Goal: Find specific page/section: Find specific page/section

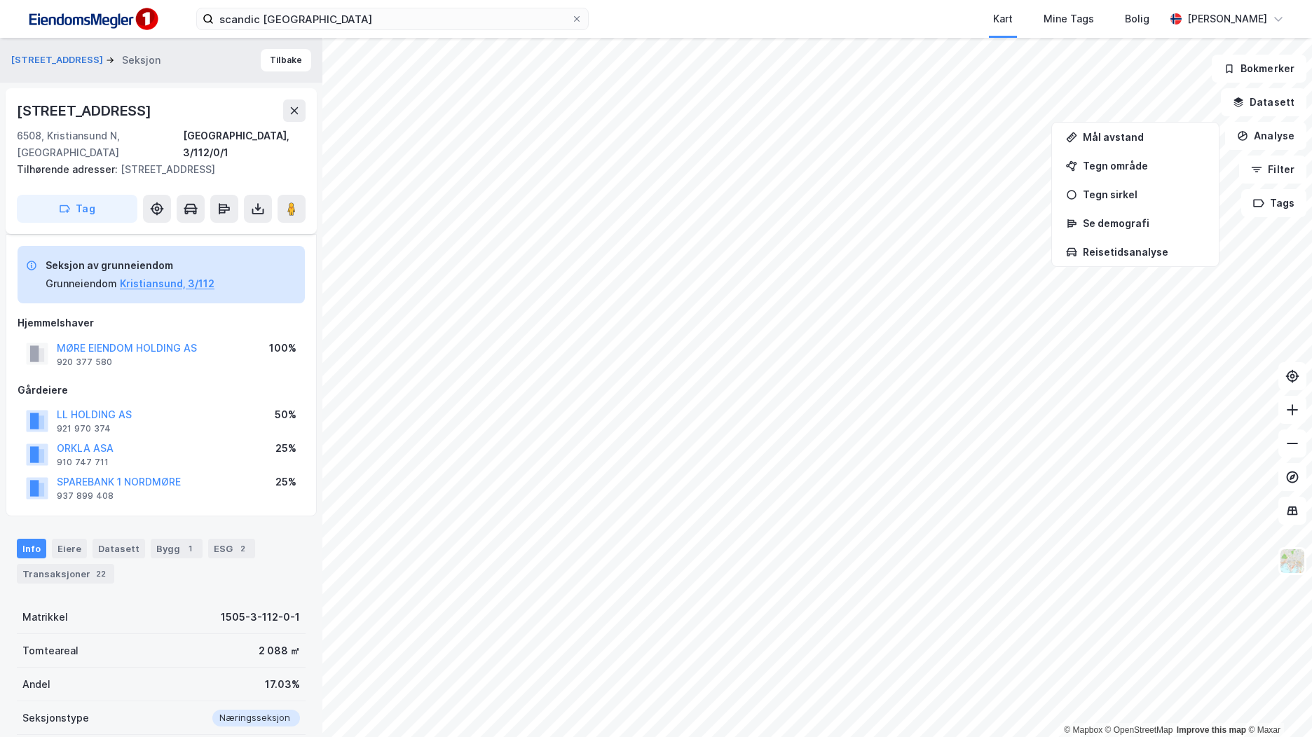
scroll to position [111, 0]
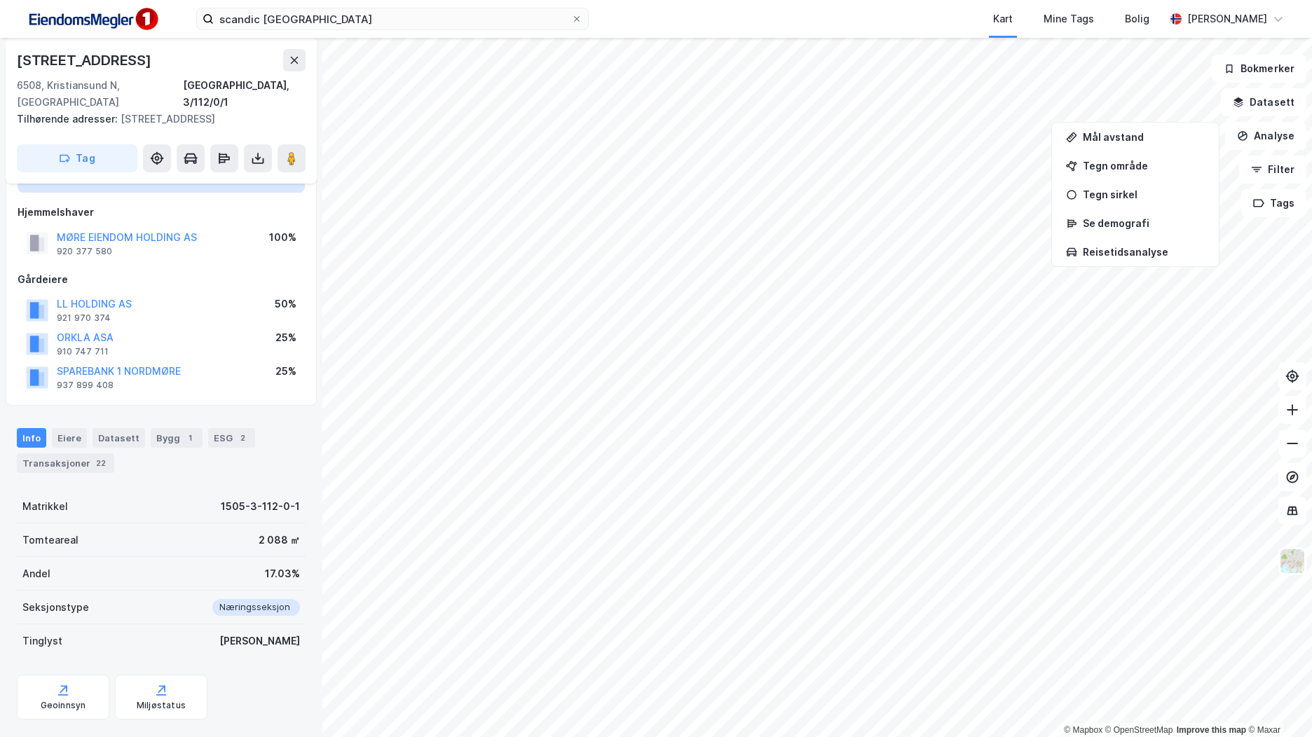
click at [107, 18] on img at bounding box center [92, 20] width 140 height 32
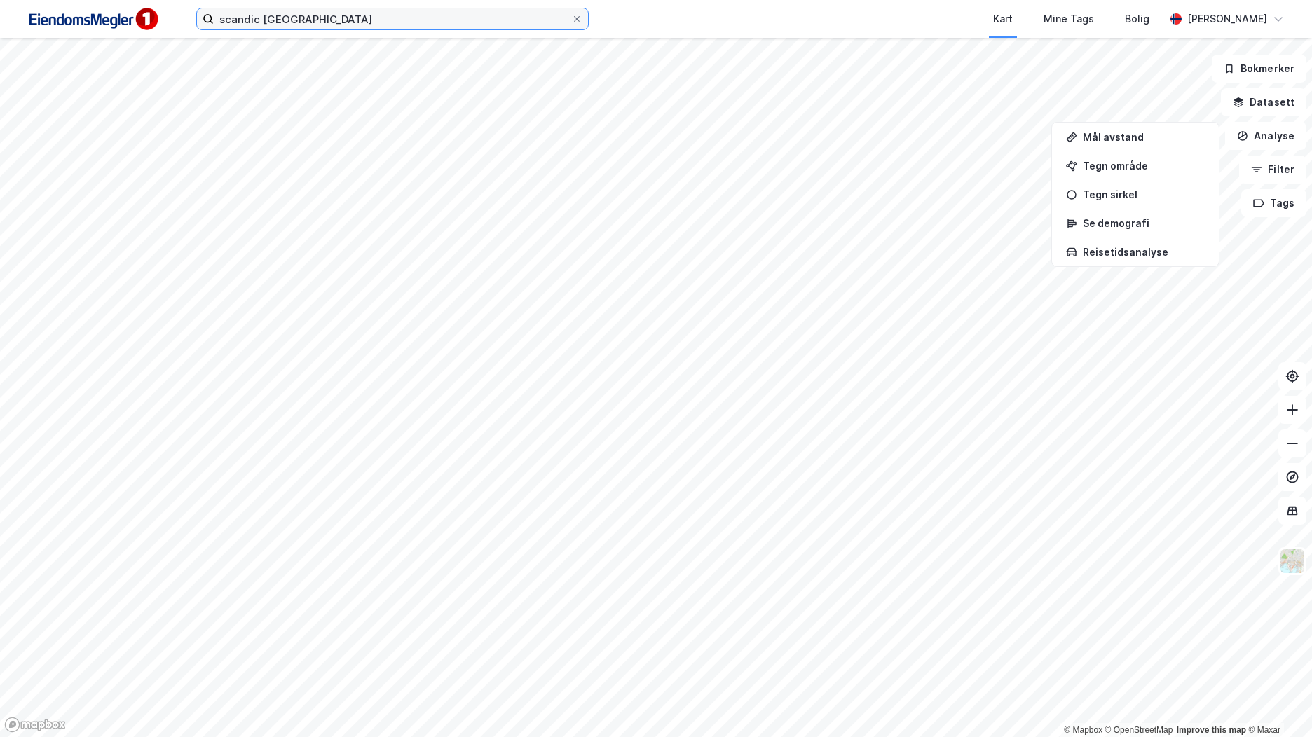
click at [358, 22] on input "scandic [GEOGRAPHIC_DATA]" at bounding box center [392, 18] width 357 height 21
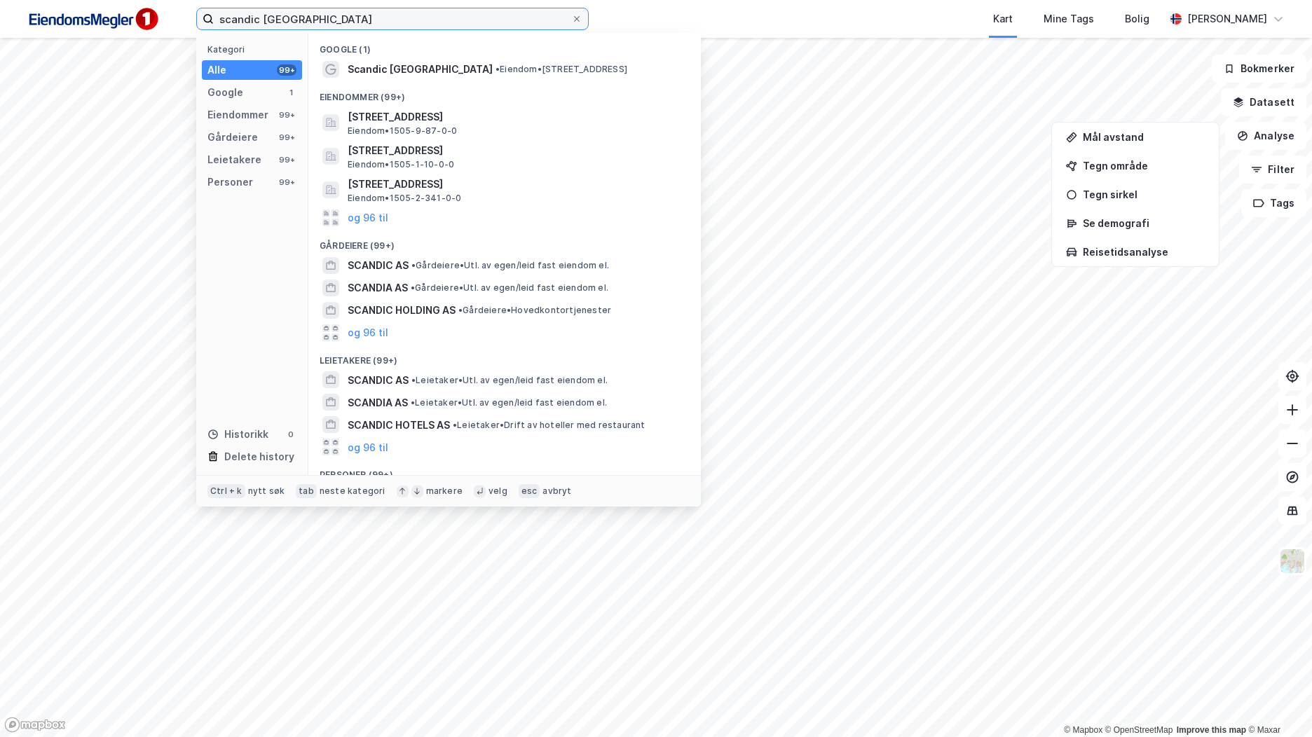
click at [358, 22] on input "scandic [GEOGRAPHIC_DATA]" at bounding box center [392, 18] width 357 height 21
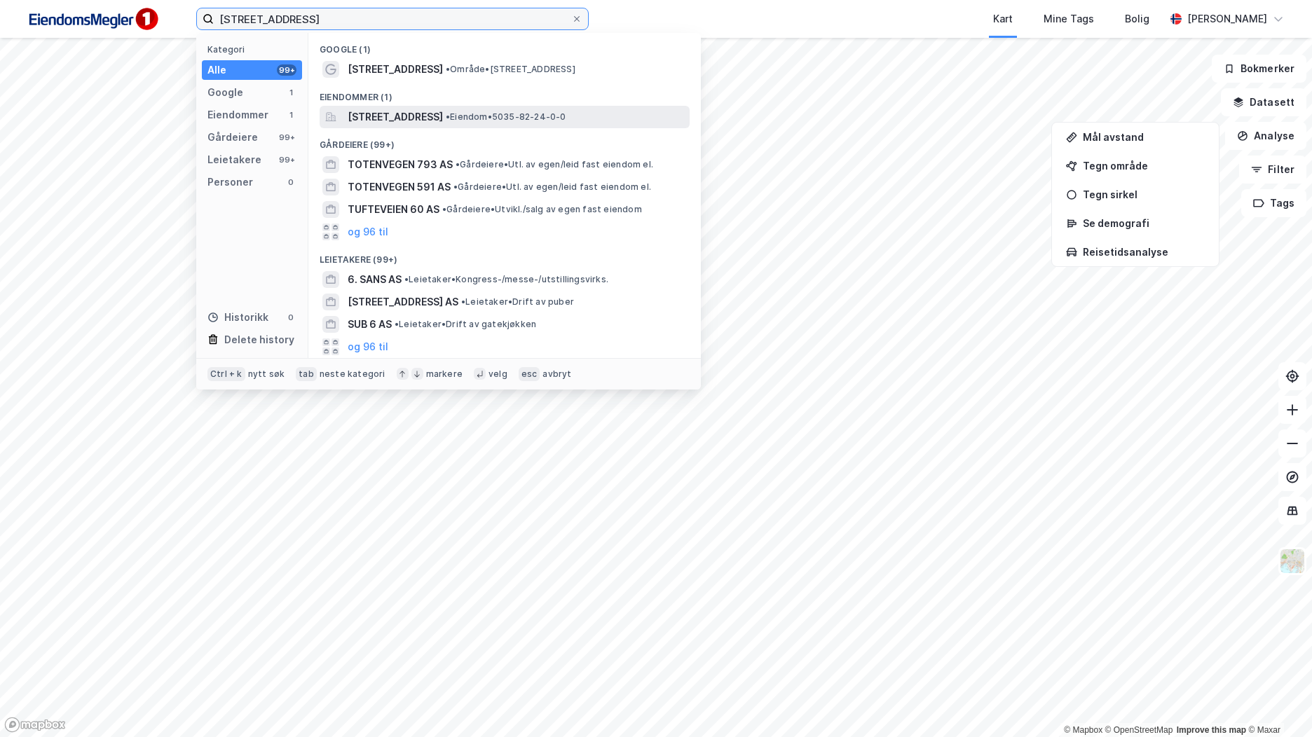
type input "[STREET_ADDRESS]"
click at [443, 114] on span "[STREET_ADDRESS]" at bounding box center [395, 117] width 95 height 17
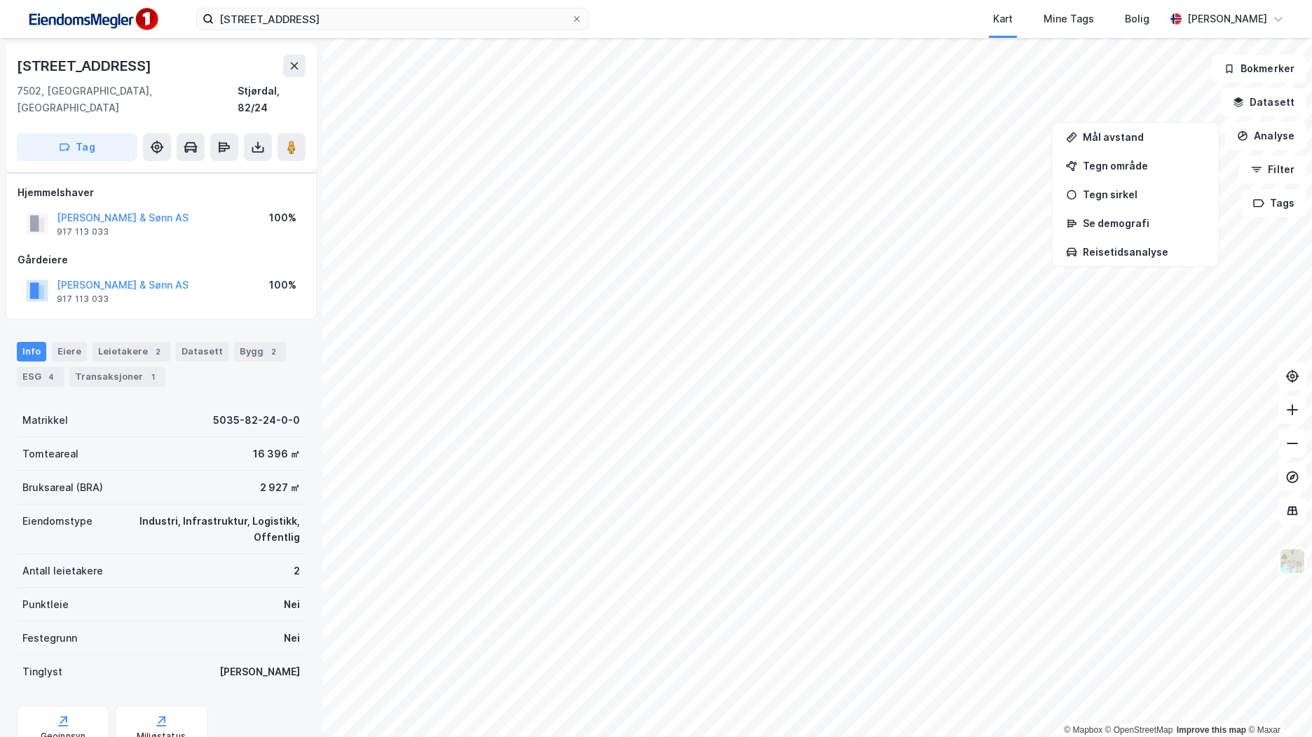
scroll to position [42, 0]
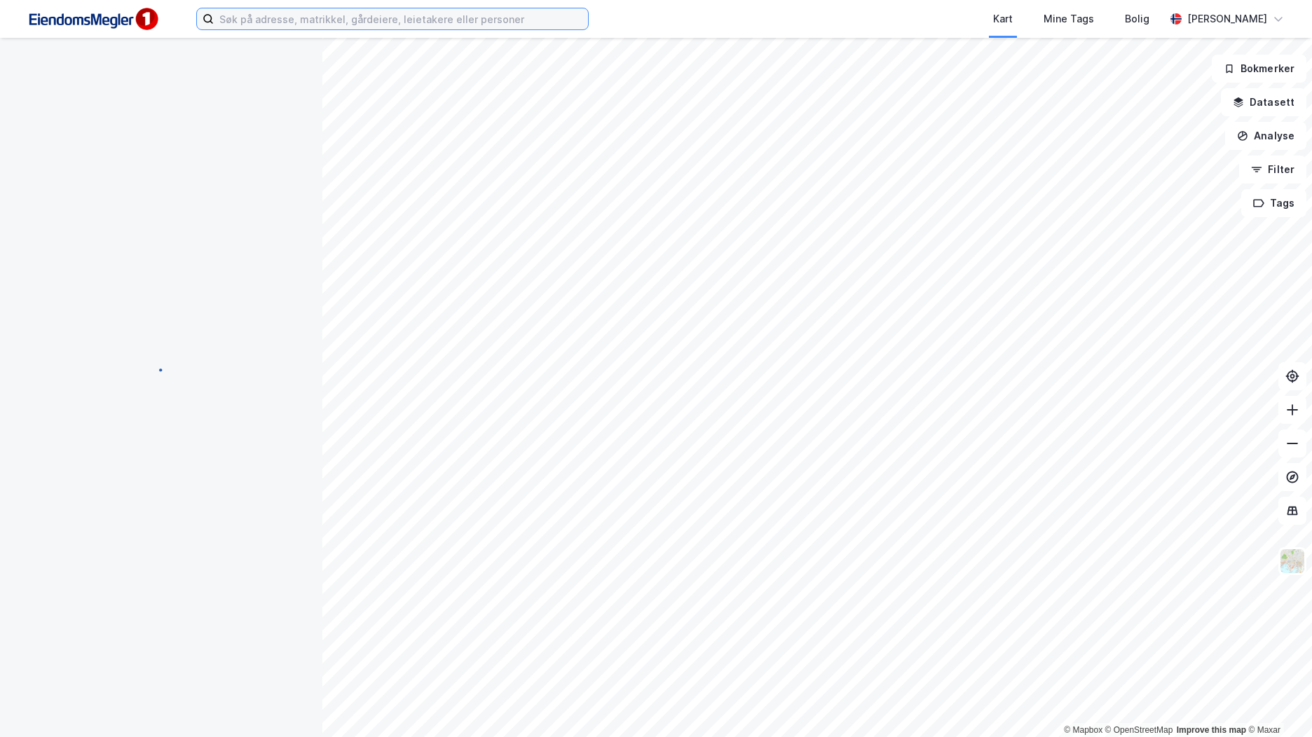
click at [506, 18] on input at bounding box center [401, 18] width 374 height 21
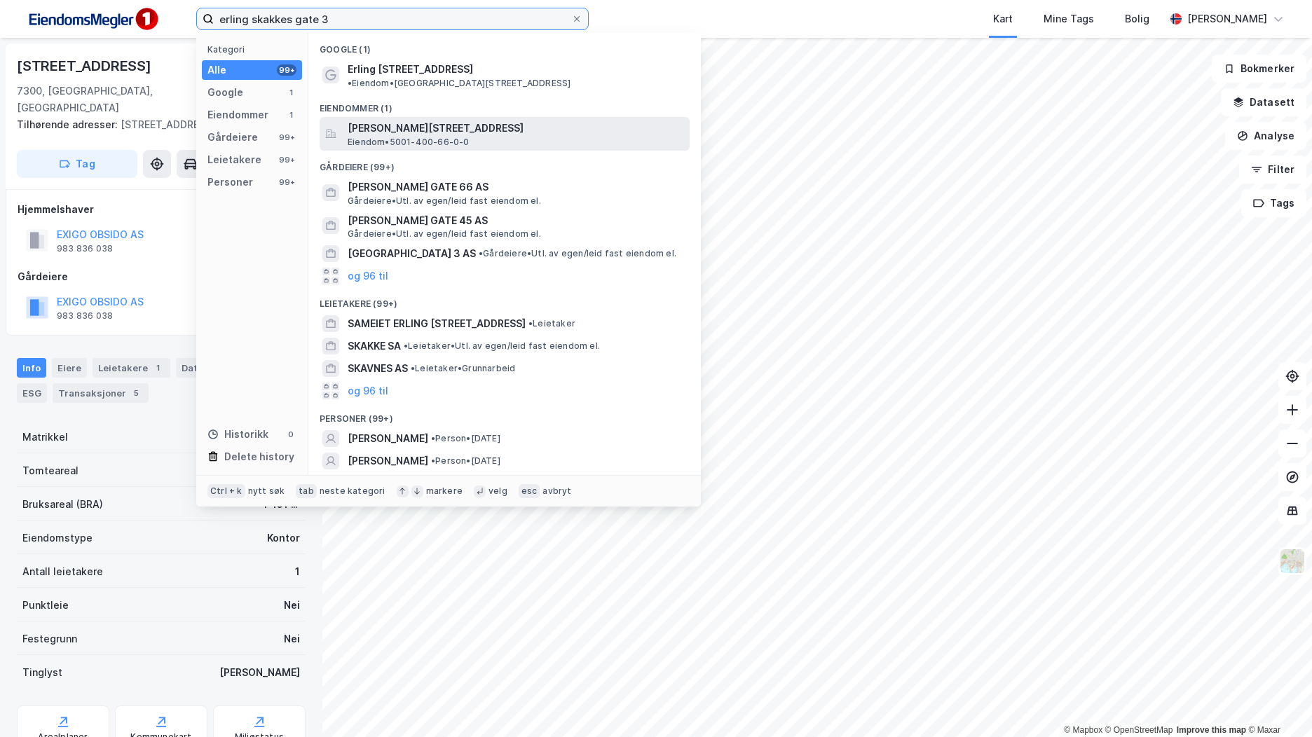
type input "erling skakkes gate 3"
click at [521, 120] on span "Erling Skakkes gate 3, 7013, TRONDHEIM, TRONDHEIM" at bounding box center [516, 128] width 336 height 17
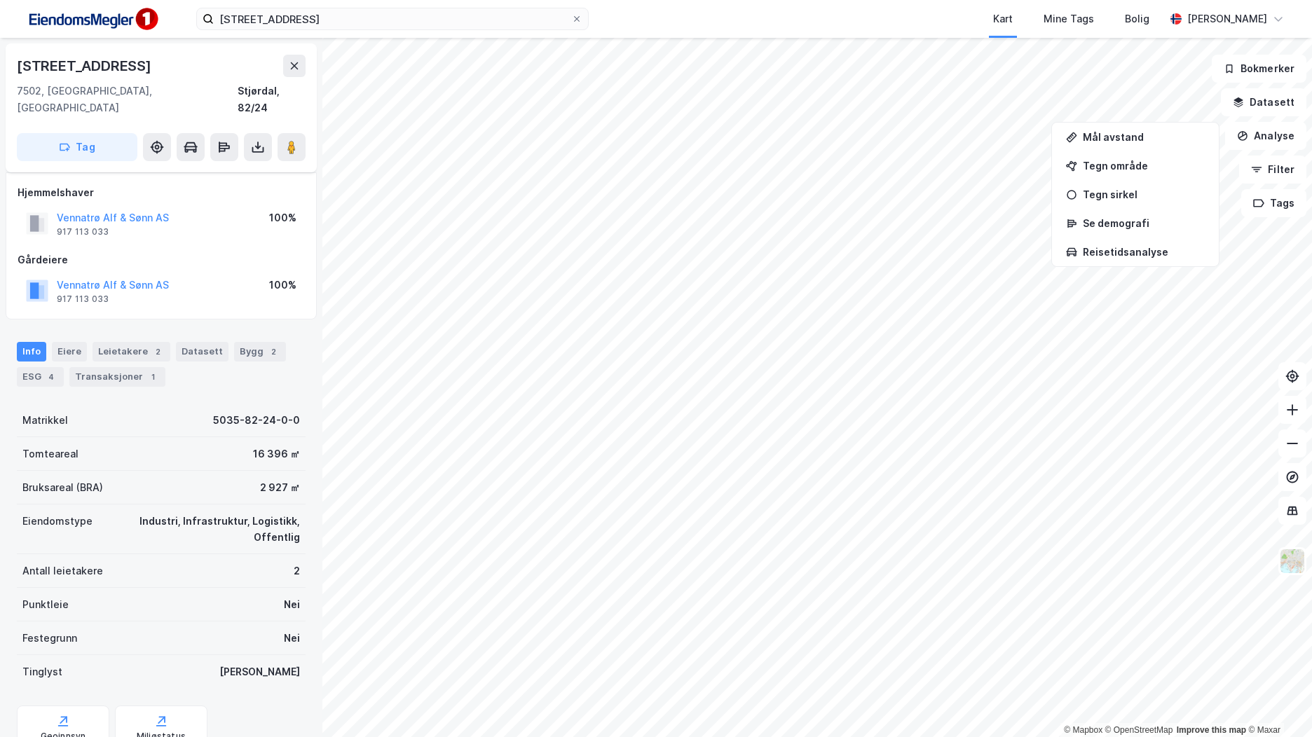
scroll to position [42, 0]
